Goal: Information Seeking & Learning: Learn about a topic

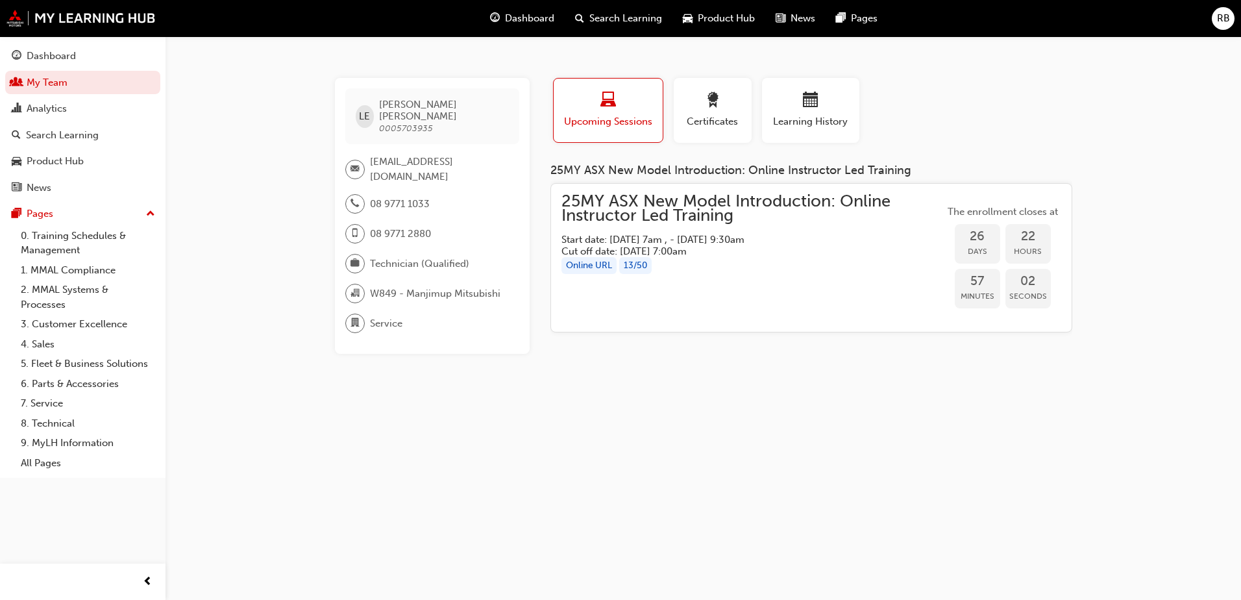
click at [634, 120] on span "Upcoming Sessions" at bounding box center [608, 121] width 90 height 15
click at [55, 58] on div "Dashboard" at bounding box center [51, 56] width 49 height 15
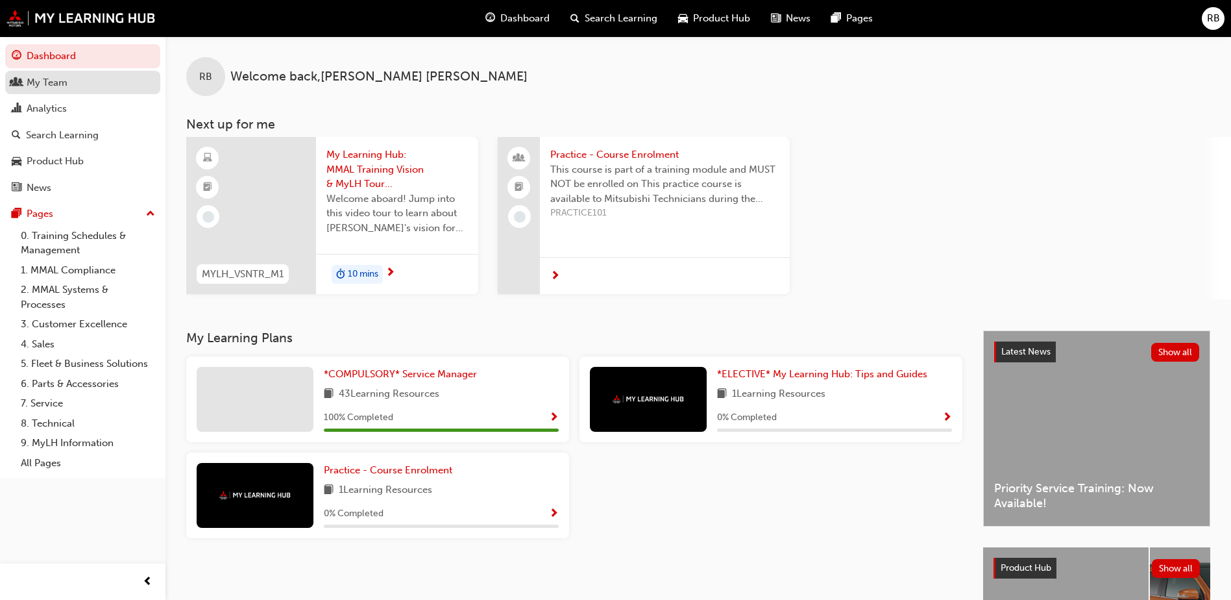
click at [45, 77] on div "My Team" at bounding box center [47, 82] width 41 height 15
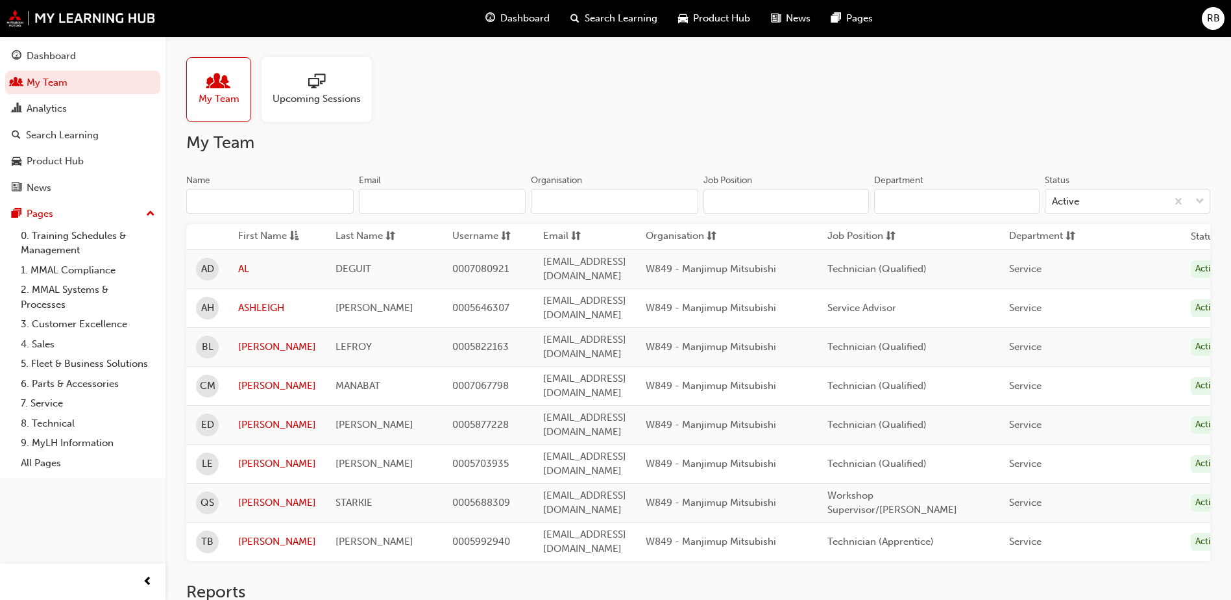
click at [291, 75] on div at bounding box center [317, 82] width 88 height 18
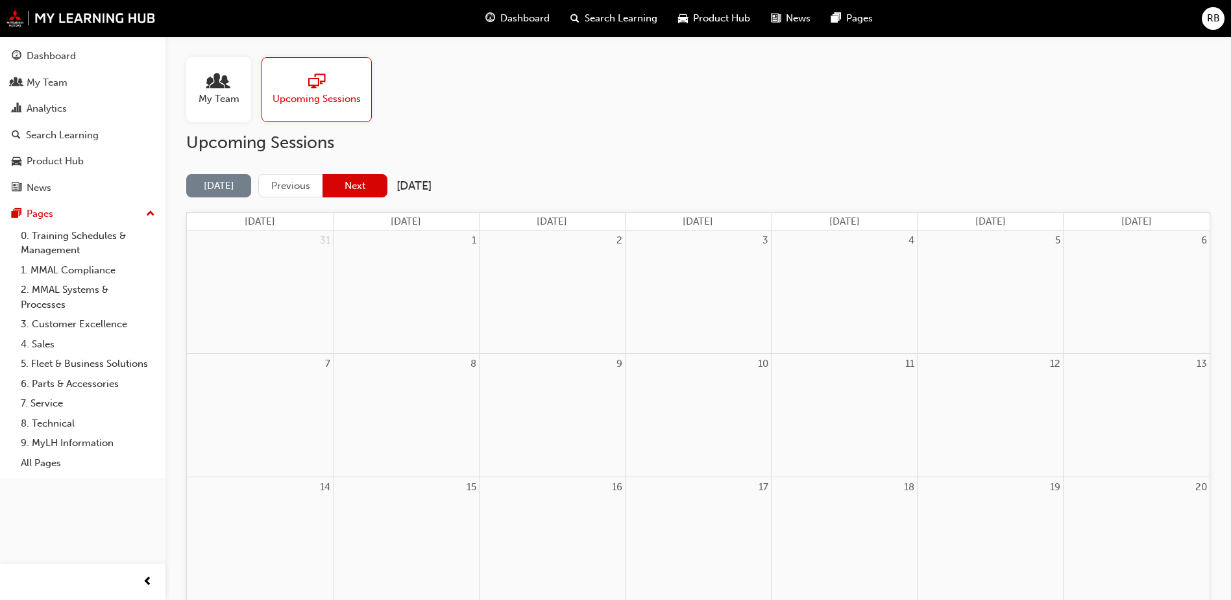
click at [372, 186] on button "Next" at bounding box center [355, 186] width 65 height 24
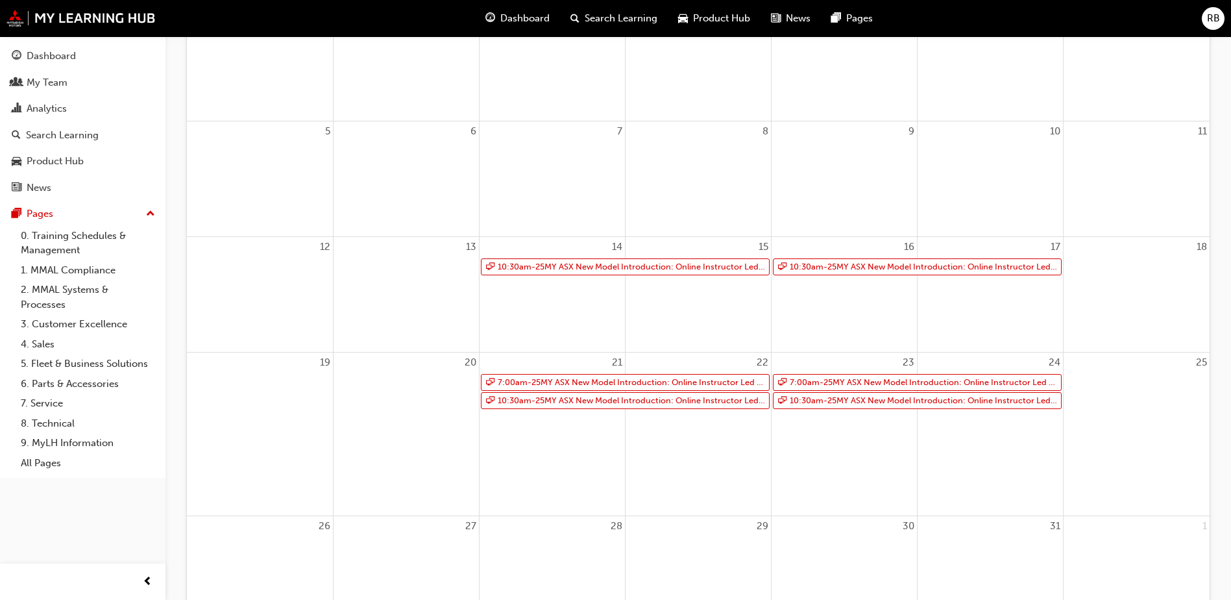
scroll to position [227, 0]
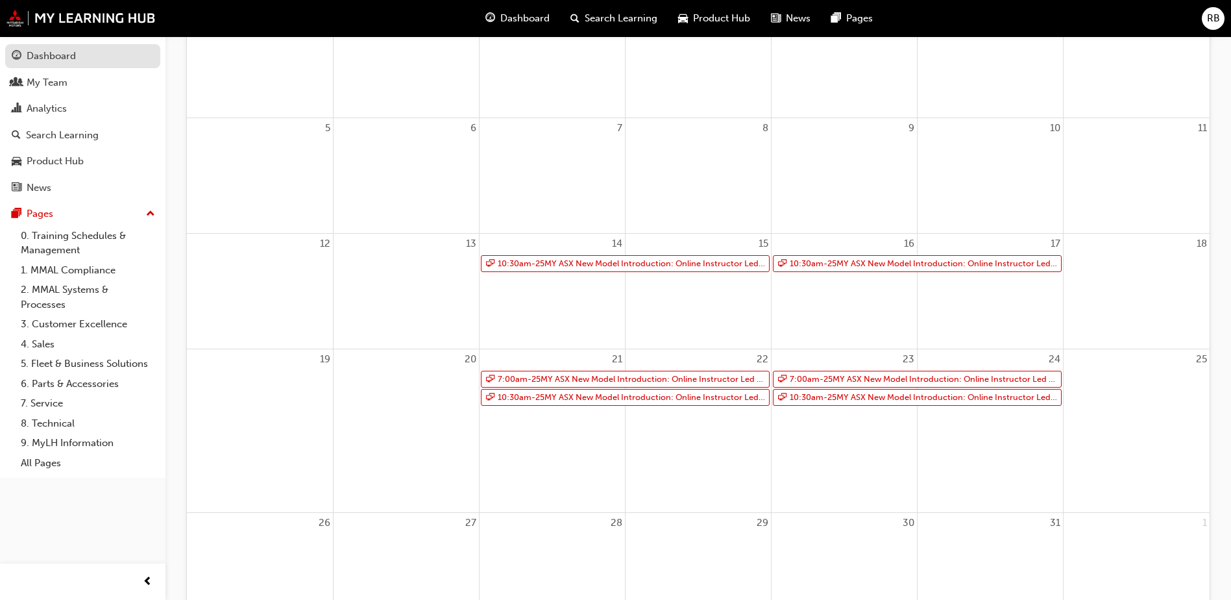
click at [55, 53] on div "Dashboard" at bounding box center [51, 56] width 49 height 15
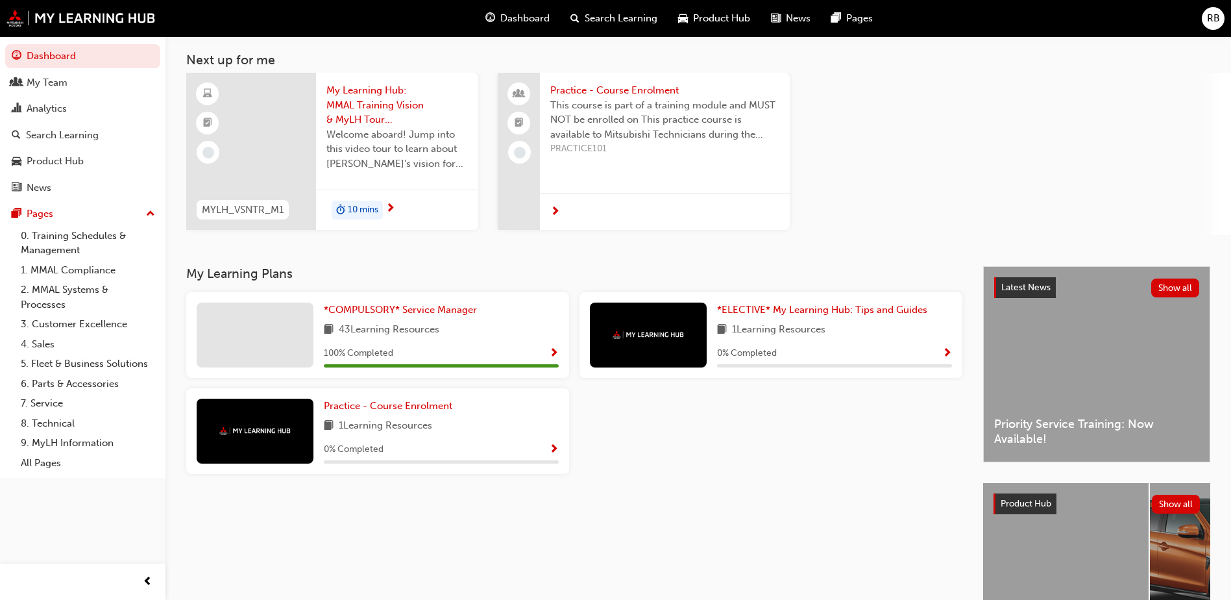
scroll to position [65, 0]
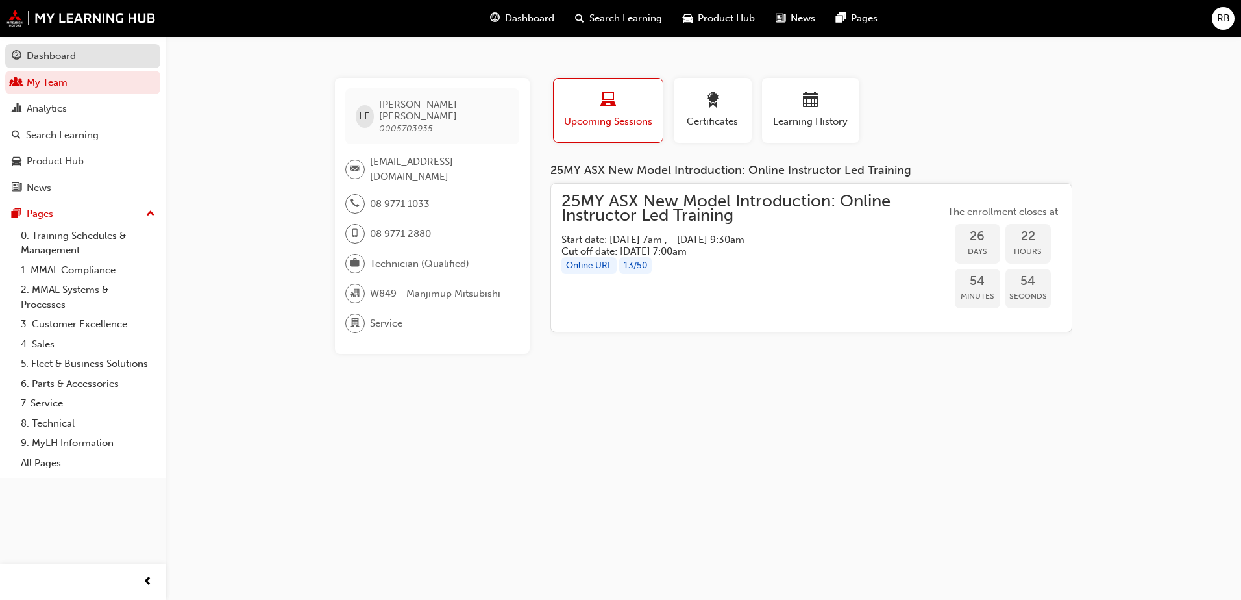
click at [55, 63] on div "Dashboard" at bounding box center [51, 56] width 49 height 15
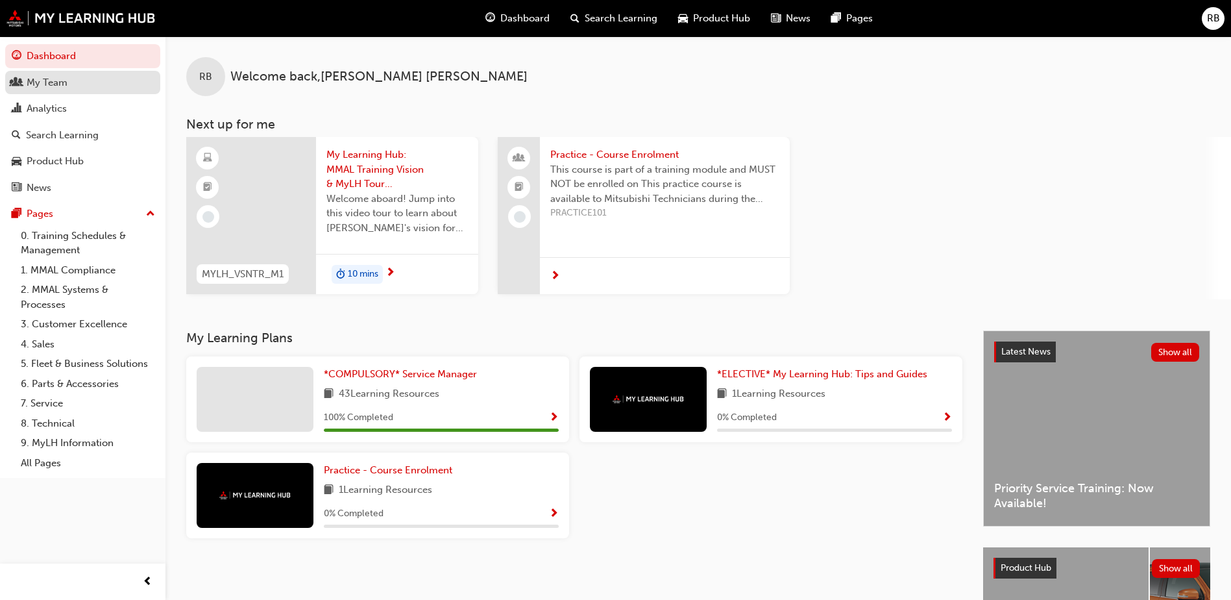
click at [51, 87] on div "My Team" at bounding box center [47, 82] width 41 height 15
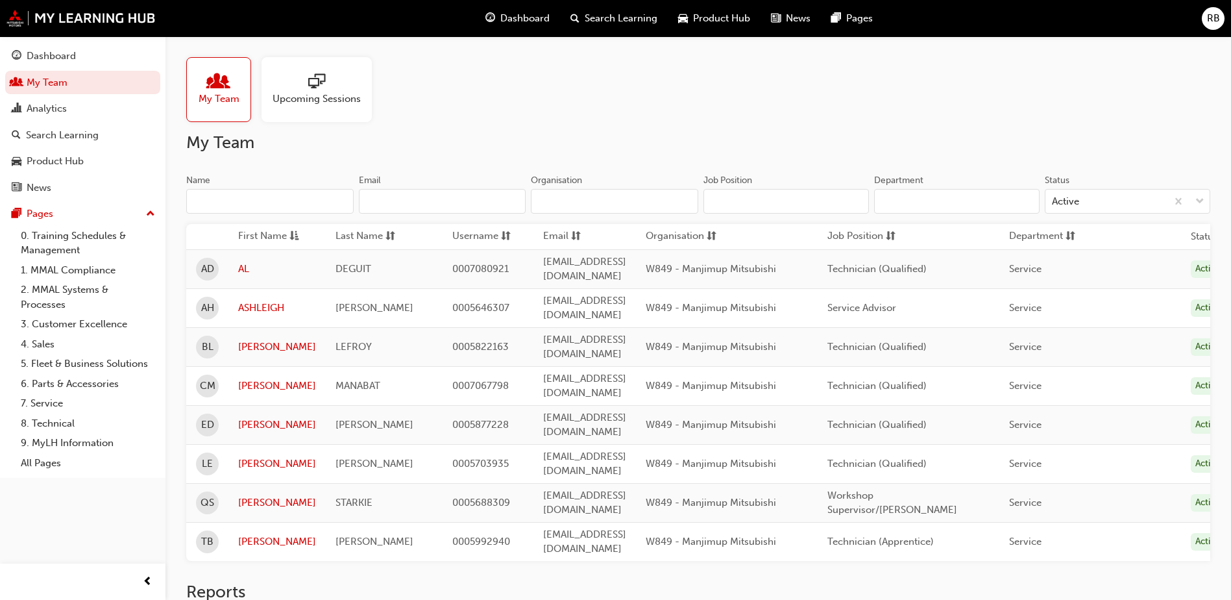
click at [341, 98] on span "Upcoming Sessions" at bounding box center [317, 99] width 88 height 15
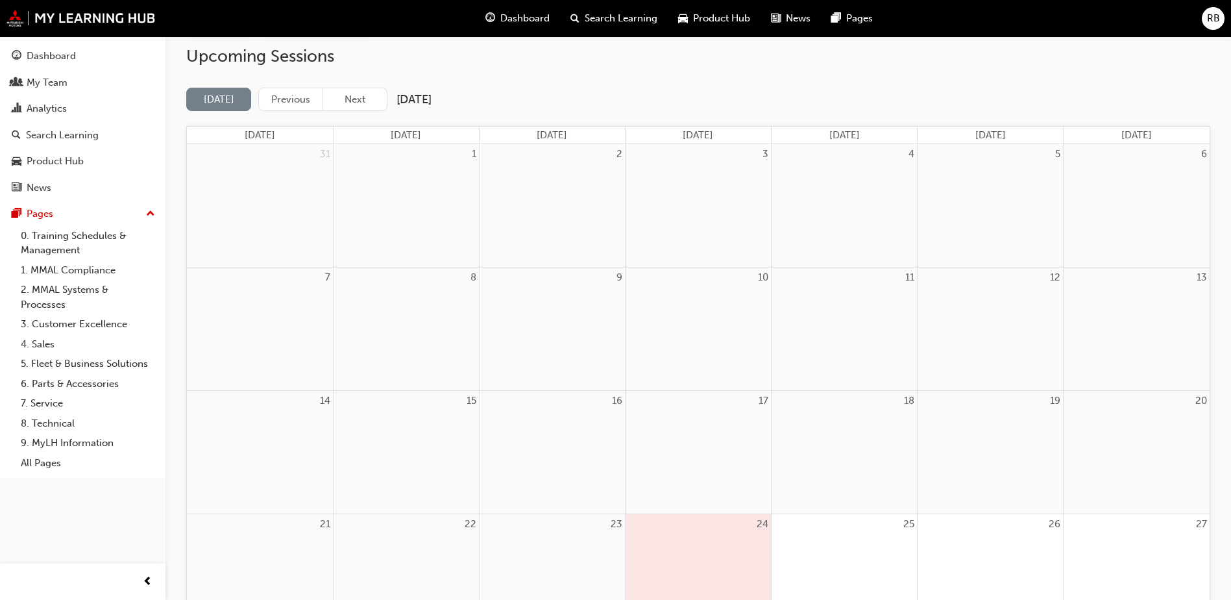
scroll to position [81, 0]
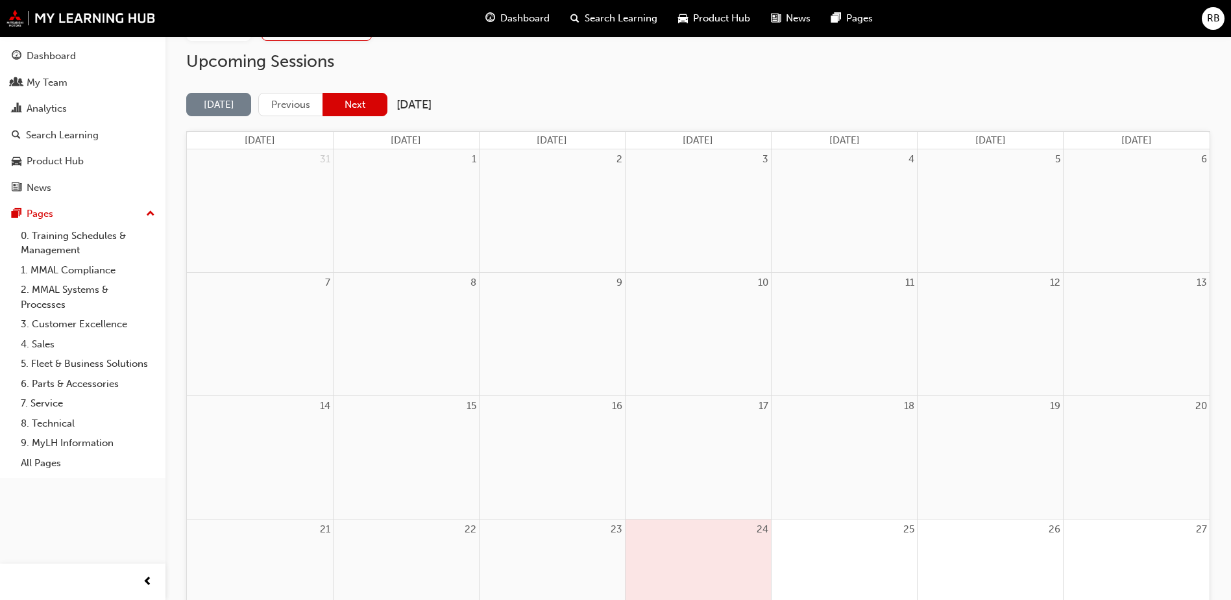
click at [371, 105] on button "Next" at bounding box center [355, 105] width 65 height 24
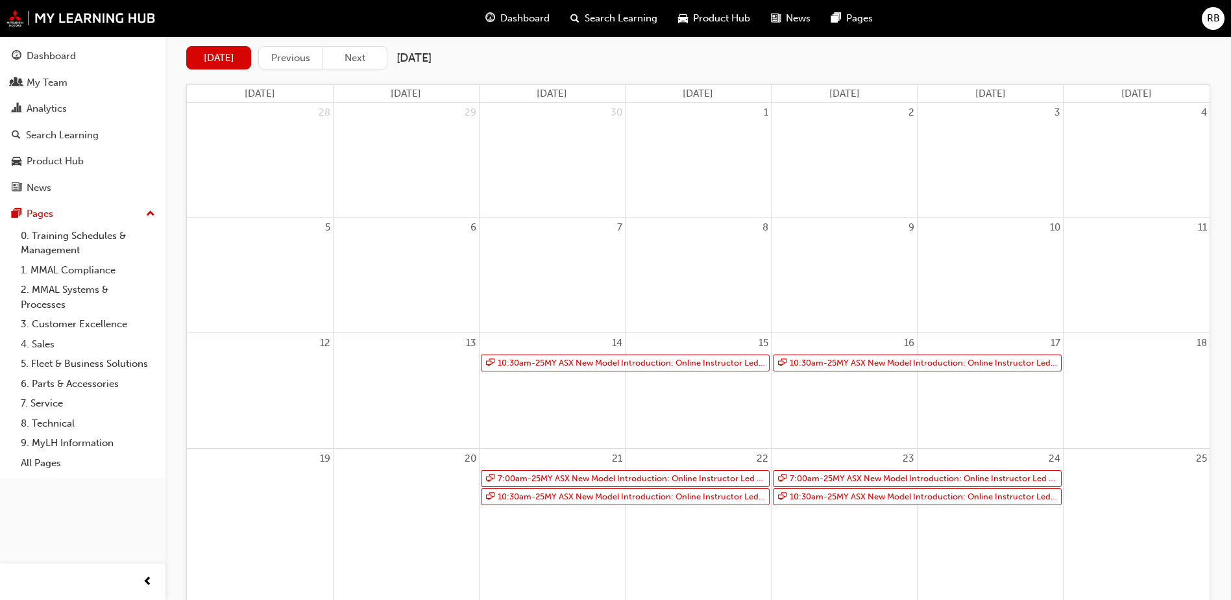
scroll to position [130, 0]
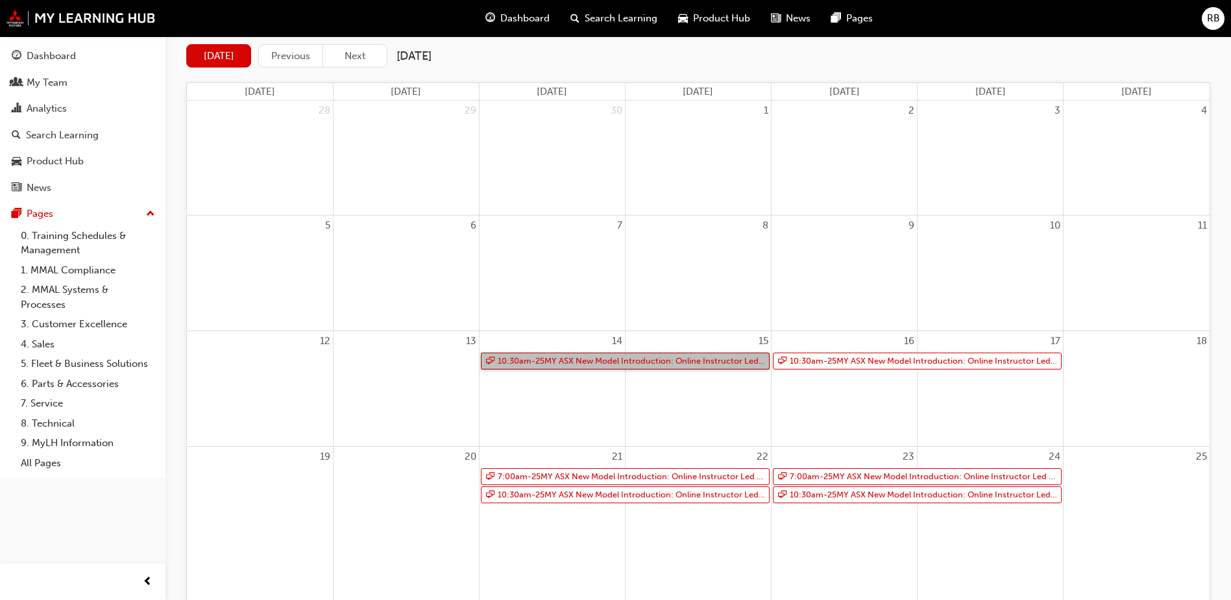
click at [611, 360] on link "10:30am - 25MY ASX New Model Introduction: Online Instructor Led Training" at bounding box center [625, 361] width 289 height 18
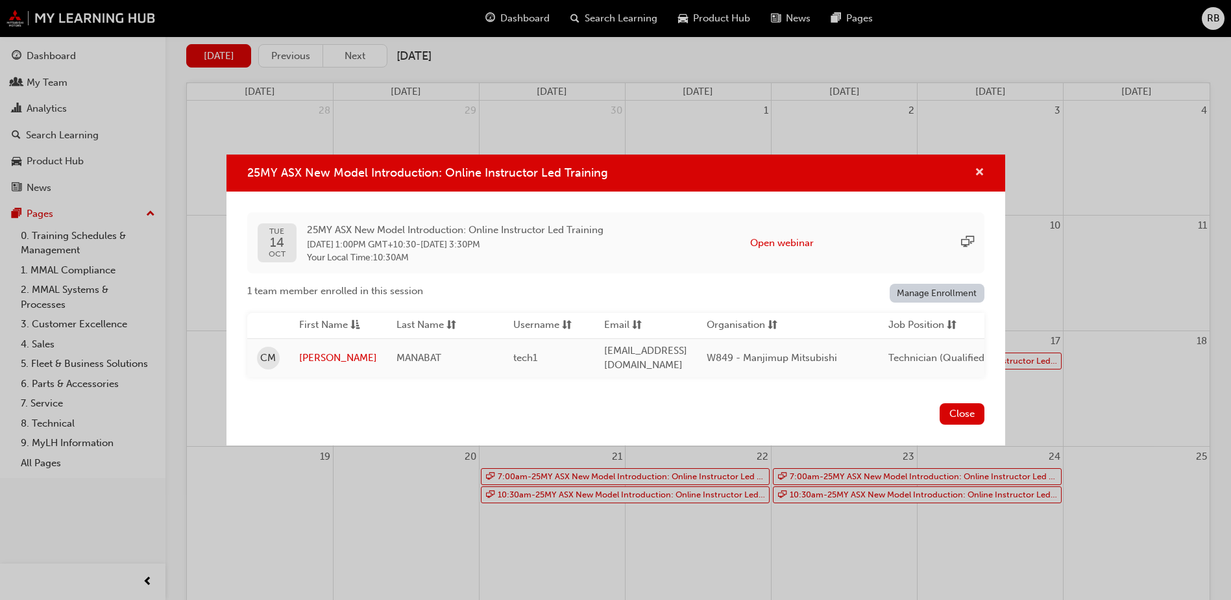
click at [978, 170] on span "cross-icon" at bounding box center [980, 173] width 10 height 12
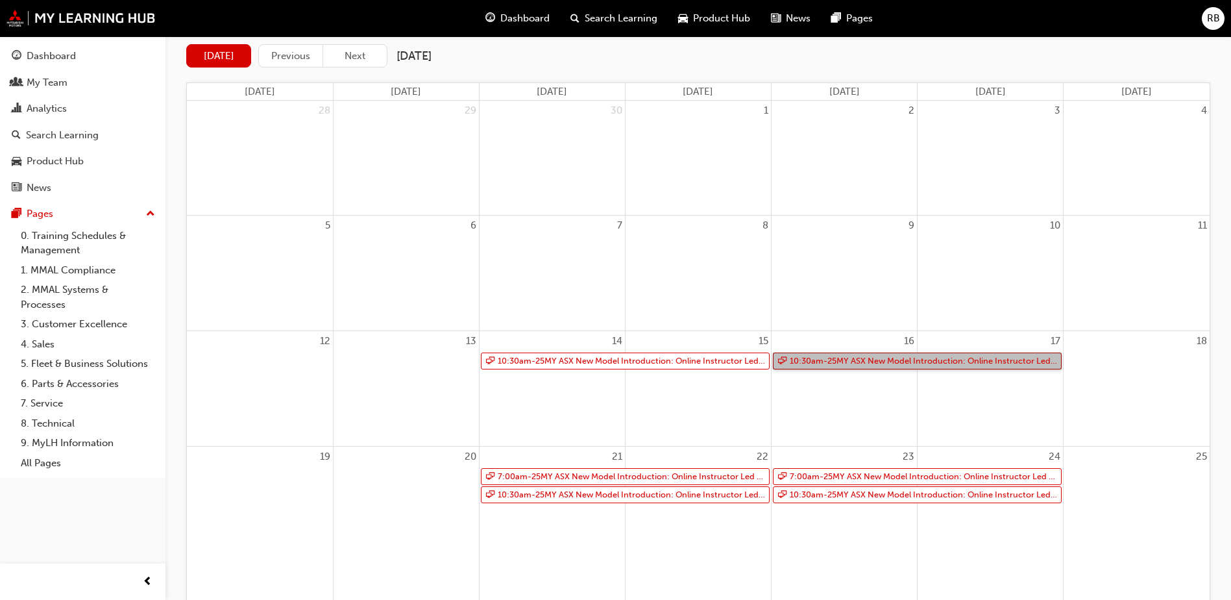
click at [863, 362] on link "10:30am - 25MY ASX New Model Introduction: Online Instructor Led Training" at bounding box center [917, 361] width 289 height 18
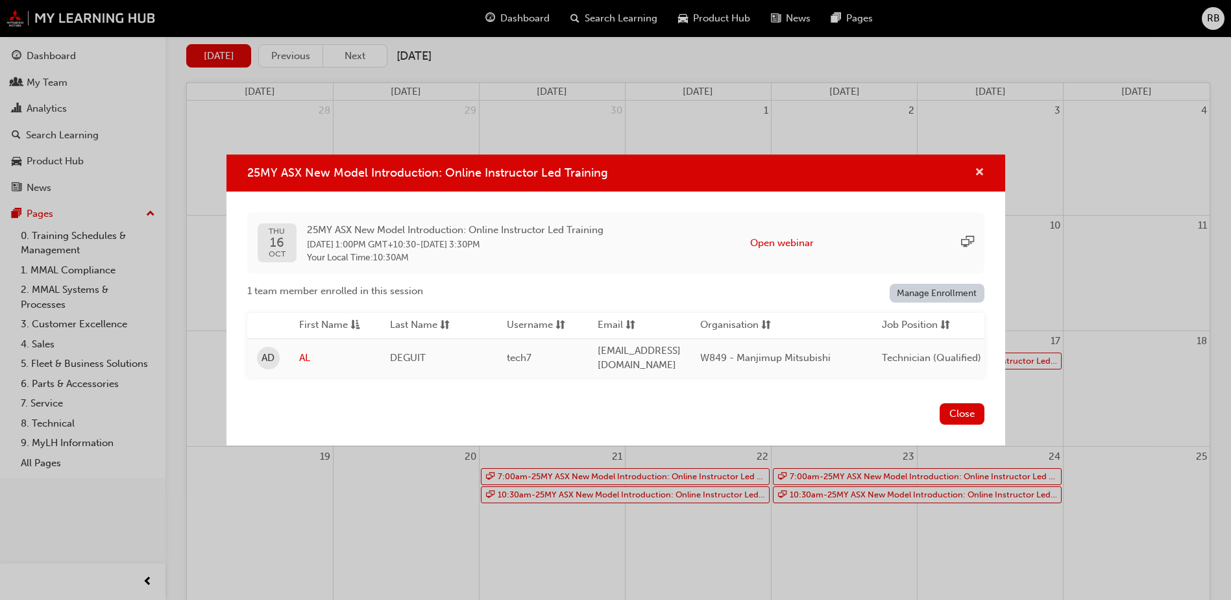
click at [978, 168] on span "cross-icon" at bounding box center [980, 173] width 10 height 12
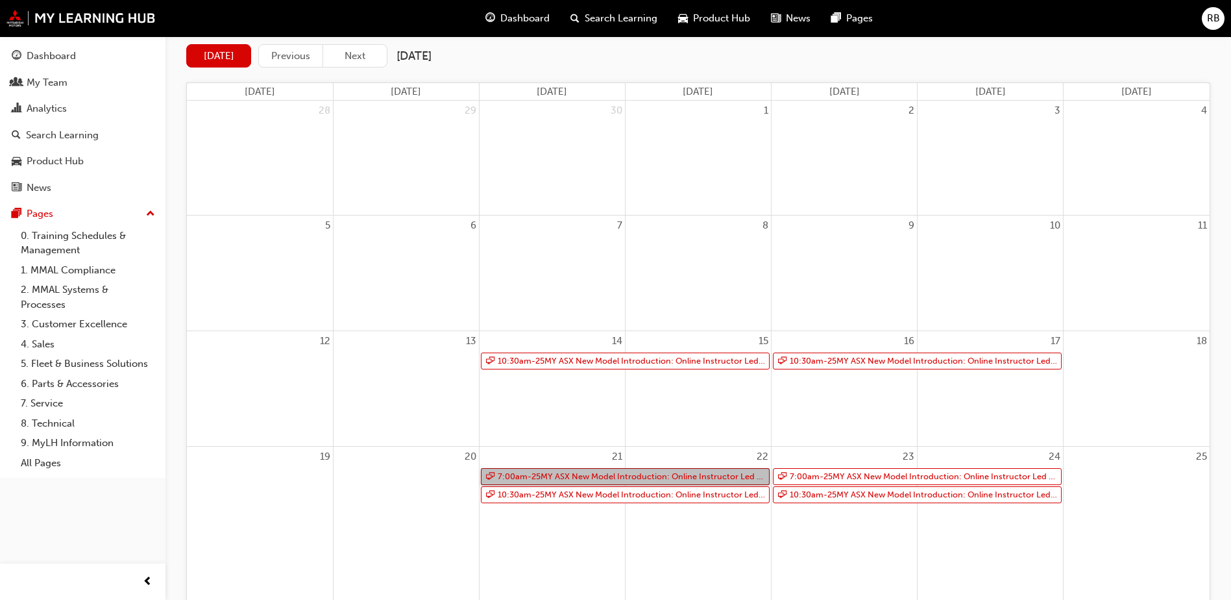
click at [619, 477] on link "7:00am - 25MY ASX New Model Introduction: Online Instructor Led Training" at bounding box center [625, 477] width 289 height 18
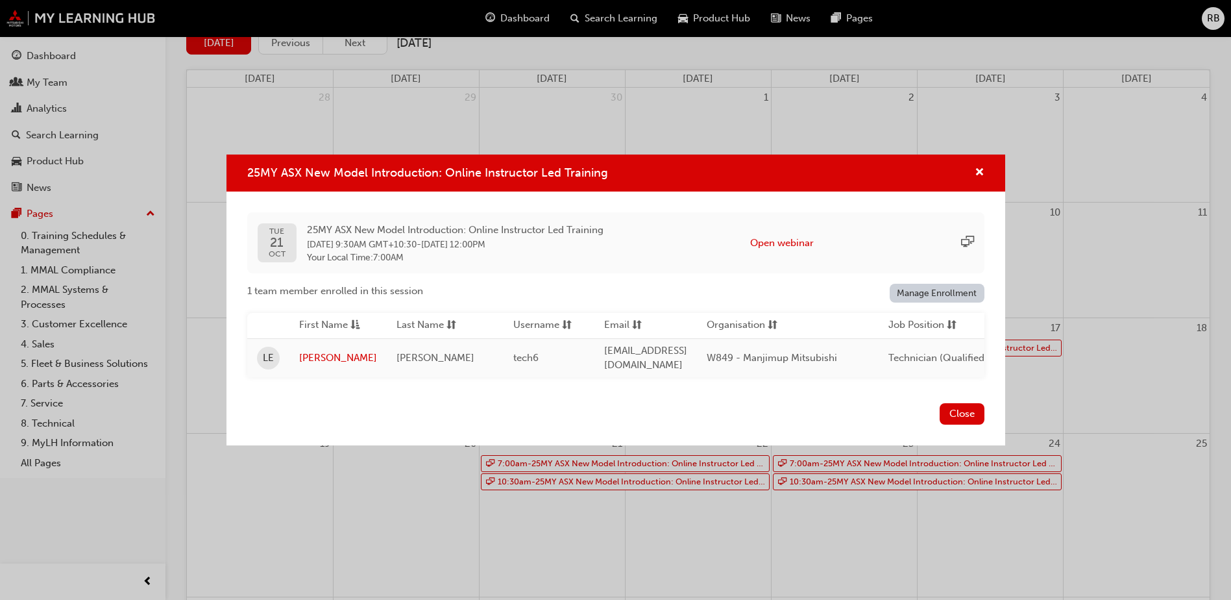
scroll to position [146, 0]
click at [959, 419] on button "Close" at bounding box center [962, 413] width 45 height 21
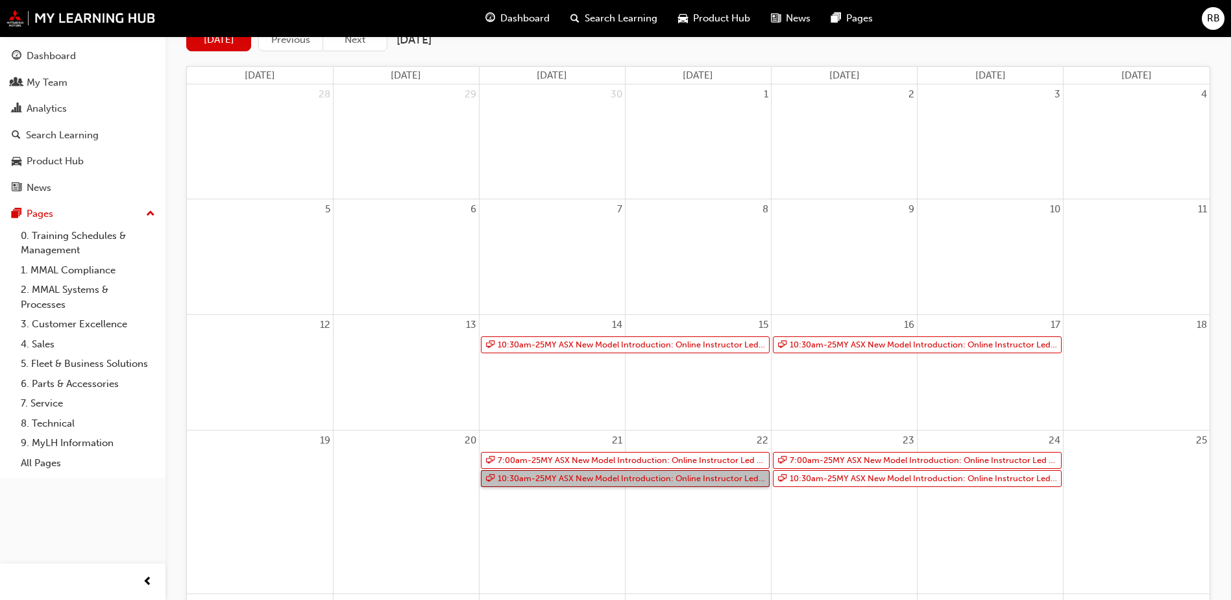
click at [565, 478] on link "10:30am - 25MY ASX New Model Introduction: Online Instructor Led Training" at bounding box center [625, 479] width 289 height 18
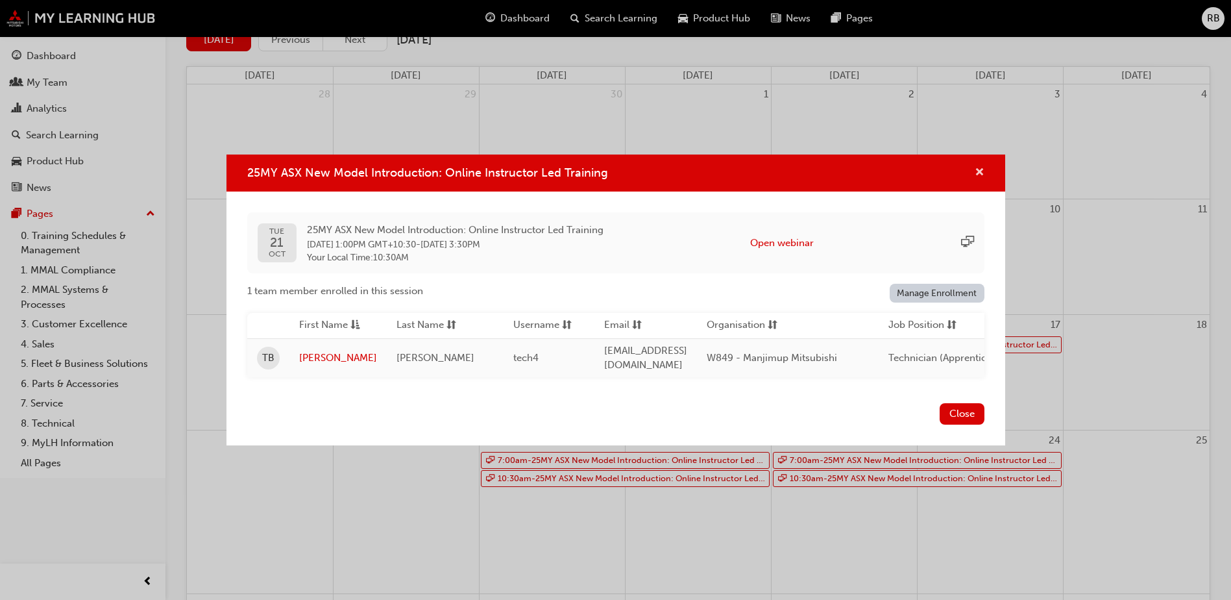
click at [976, 167] on span "cross-icon" at bounding box center [980, 173] width 10 height 12
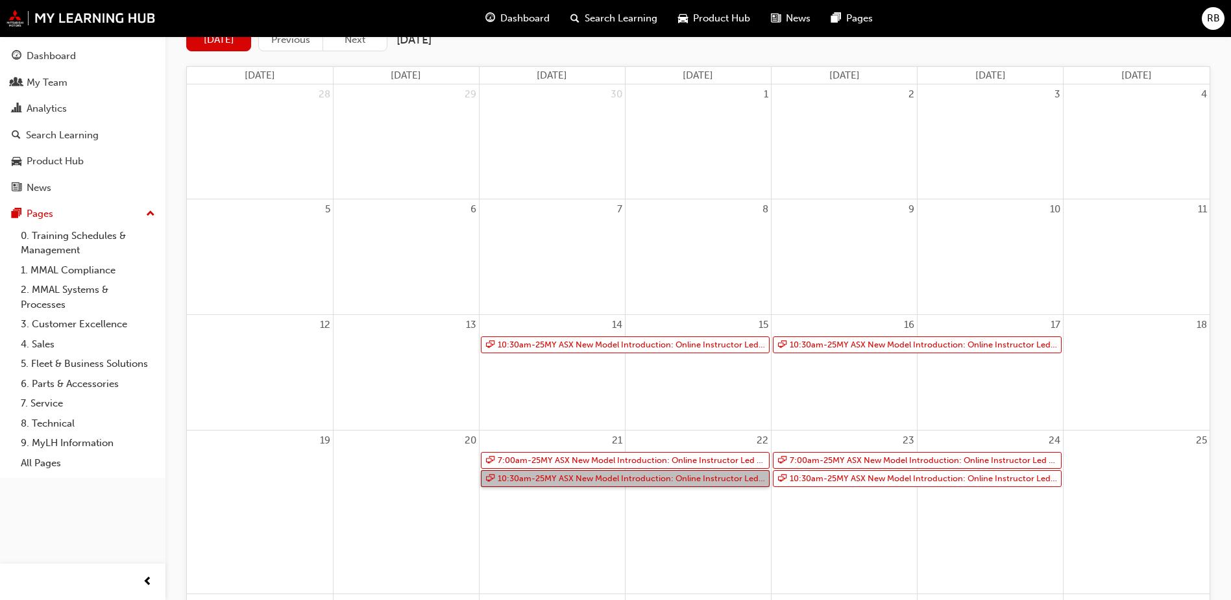
click at [641, 477] on link "10:30am - 25MY ASX New Model Introduction: Online Instructor Led Training" at bounding box center [625, 479] width 289 height 18
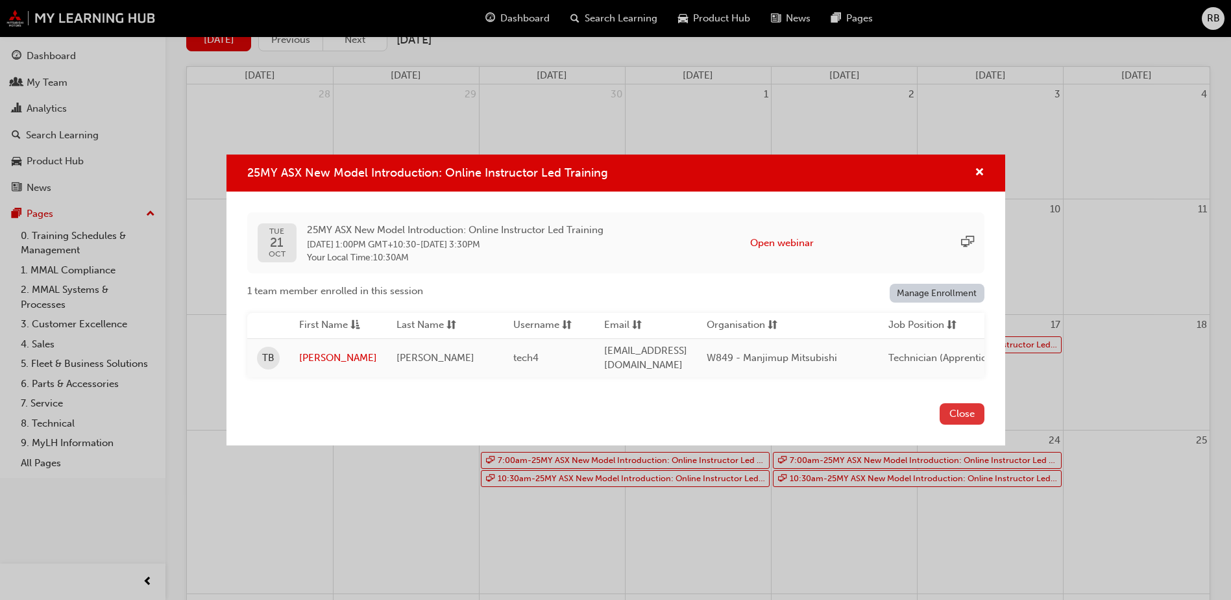
click at [954, 410] on button "Close" at bounding box center [962, 413] width 45 height 21
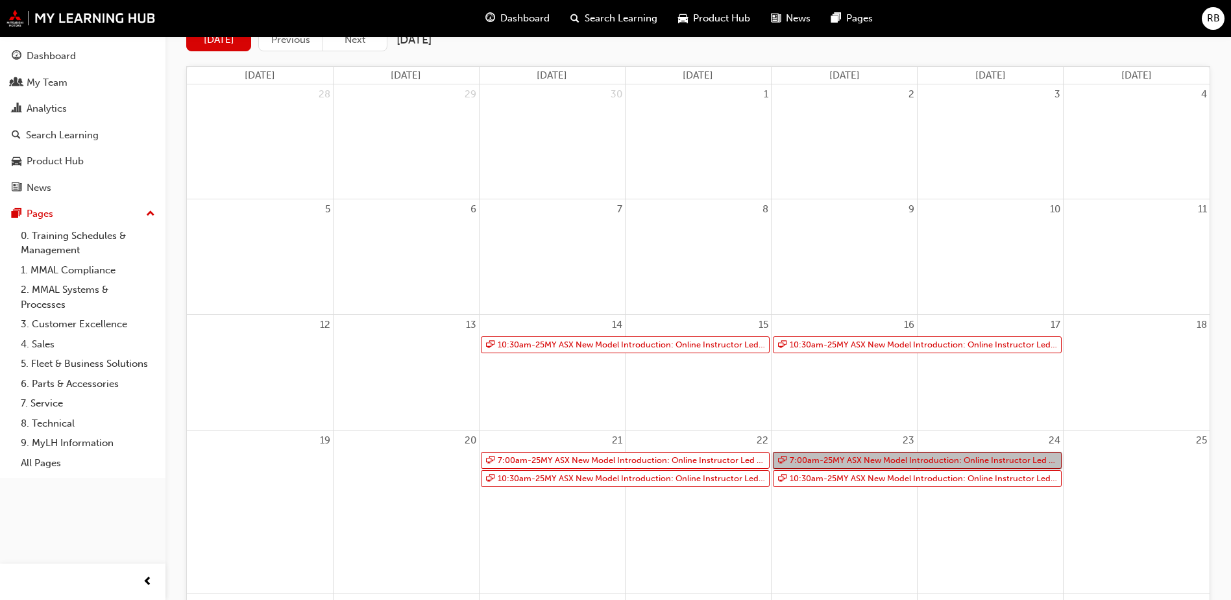
click at [928, 459] on link "7:00am - 25MY ASX New Model Introduction: Online Instructor Led Training" at bounding box center [917, 461] width 289 height 18
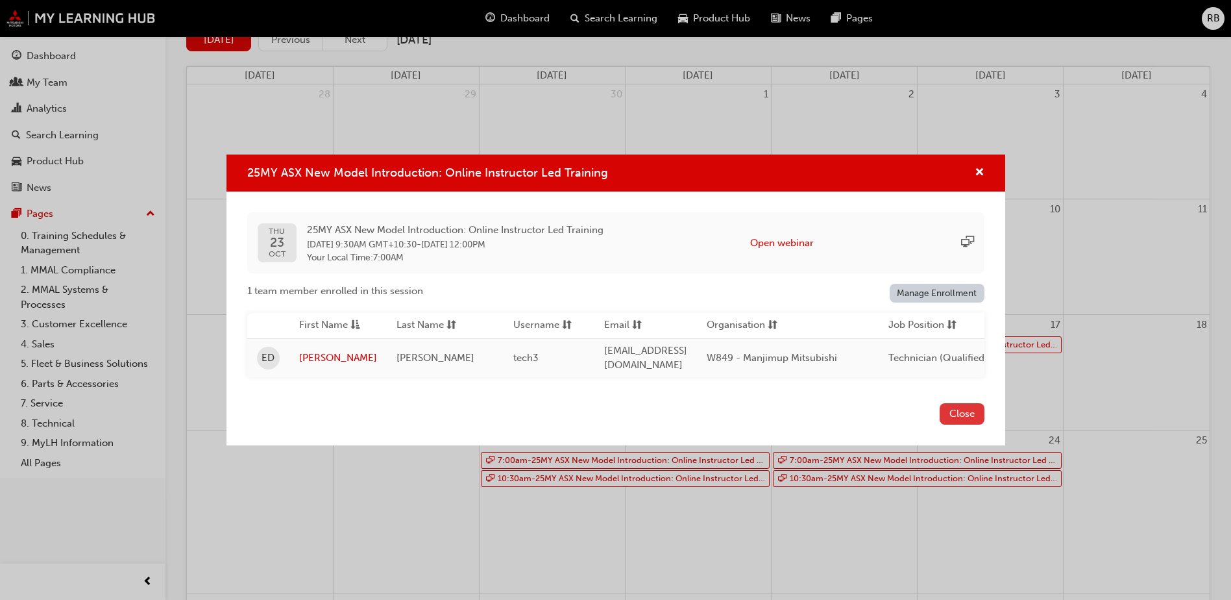
click at [948, 410] on button "Close" at bounding box center [962, 413] width 45 height 21
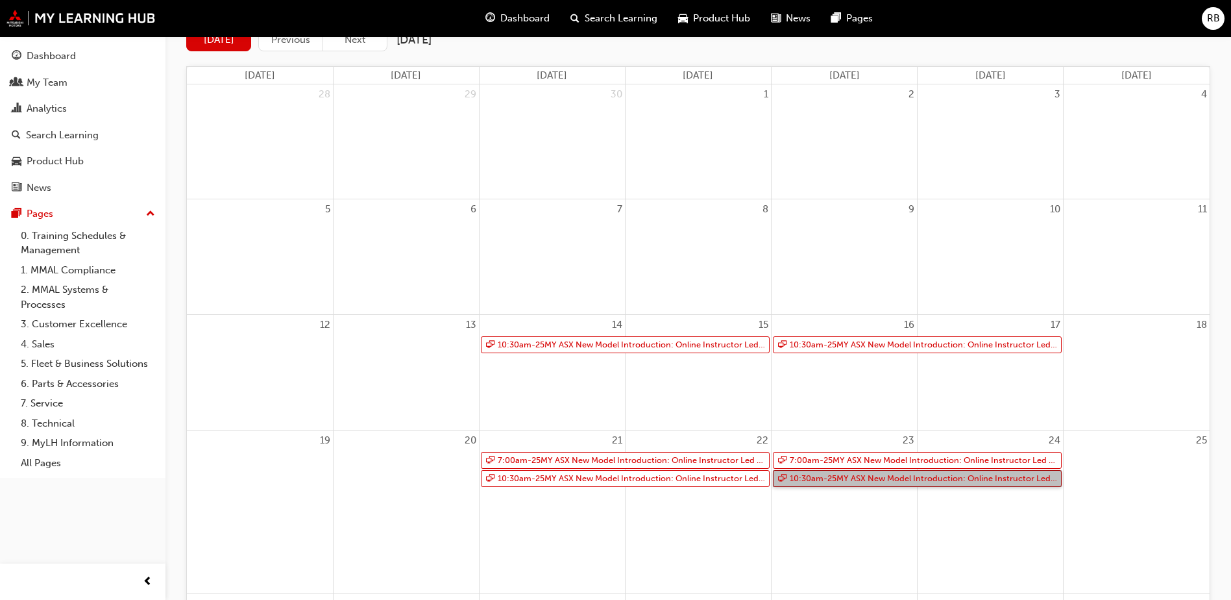
click at [910, 477] on link "10:30am - 25MY ASX New Model Introduction: Online Instructor Led Training" at bounding box center [917, 479] width 289 height 18
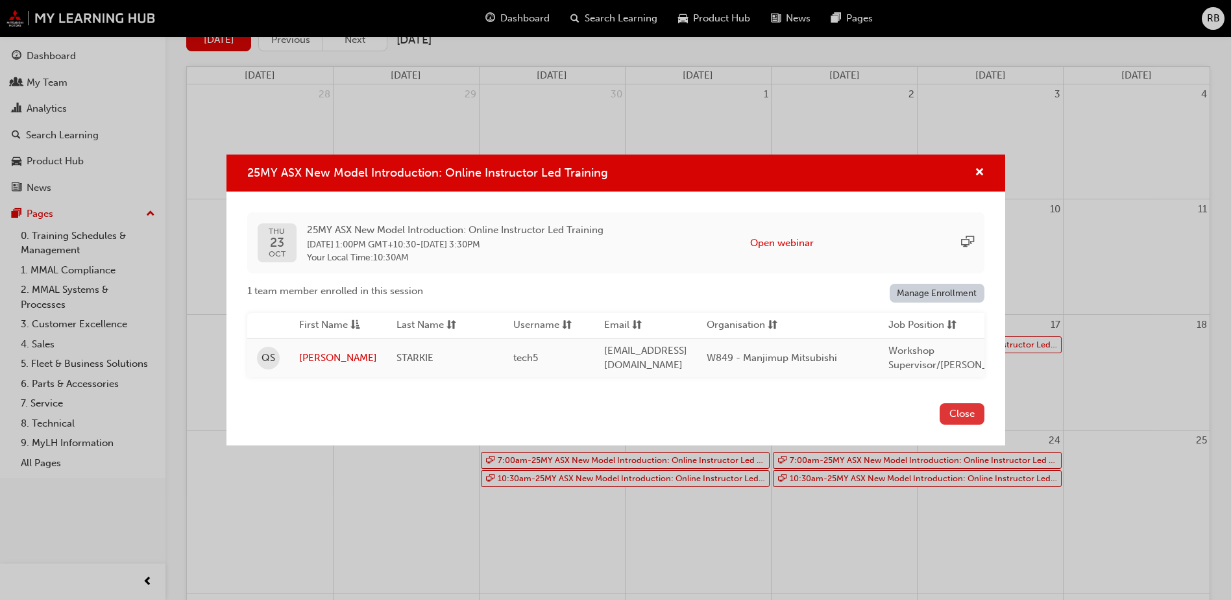
click at [954, 412] on button "Close" at bounding box center [962, 413] width 45 height 21
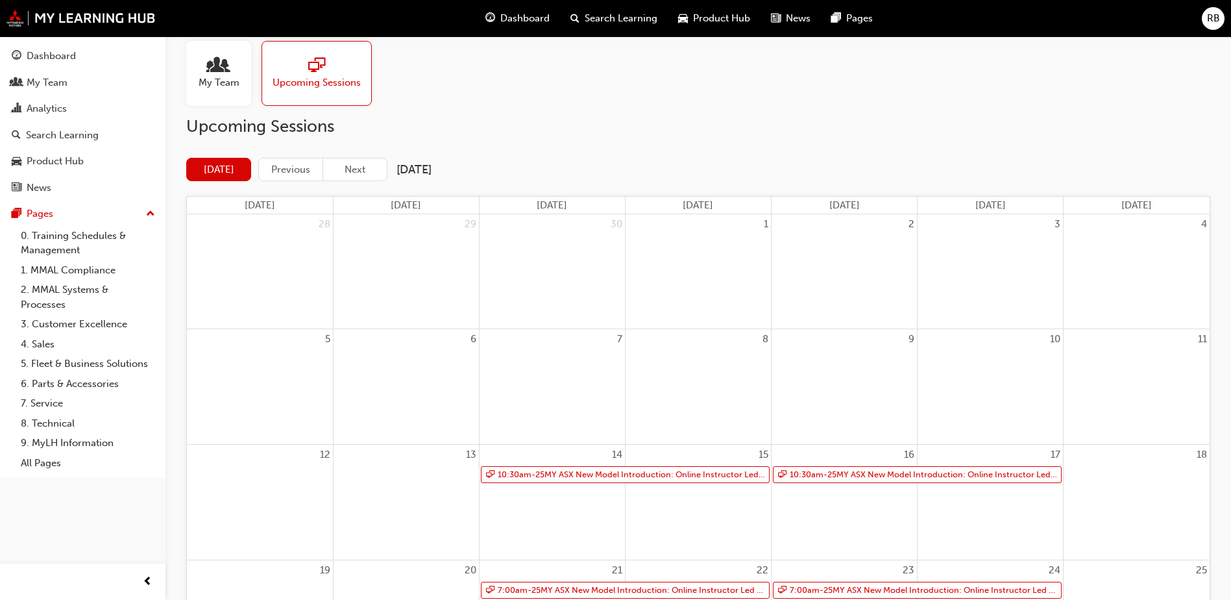
scroll to position [0, 0]
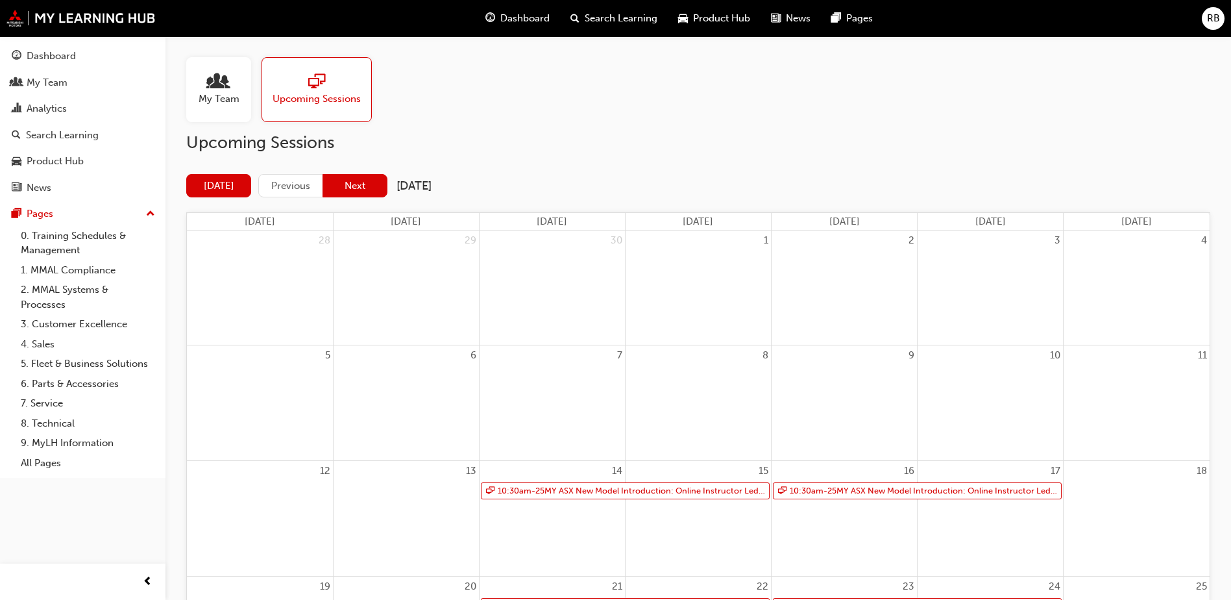
click at [364, 180] on button "Next" at bounding box center [355, 186] width 65 height 24
